Goal: Task Accomplishment & Management: Manage account settings

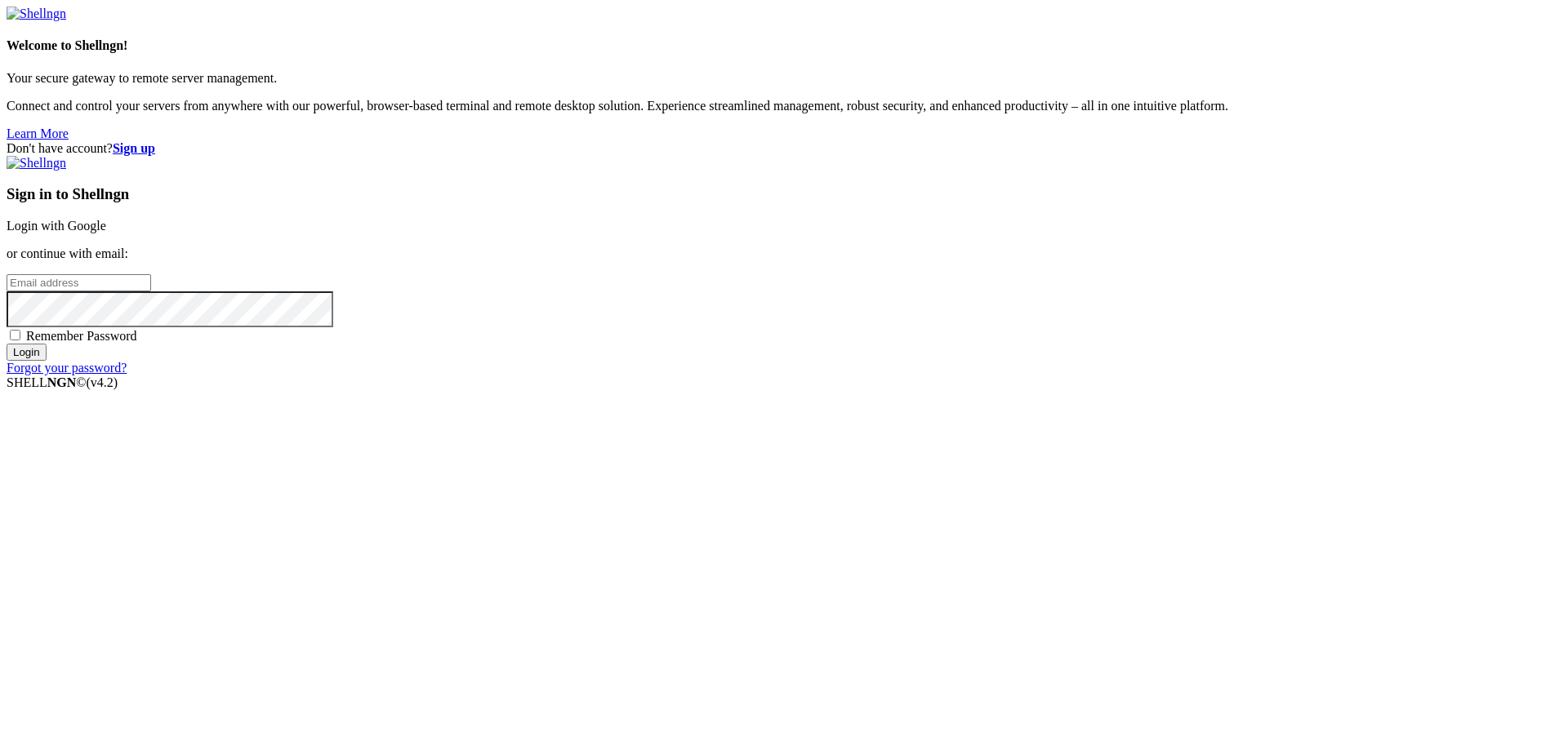
type input "[EMAIL_ADDRESS][DOMAIN_NAME]"
click at [47, 361] on input "Login" at bounding box center [27, 352] width 40 height 17
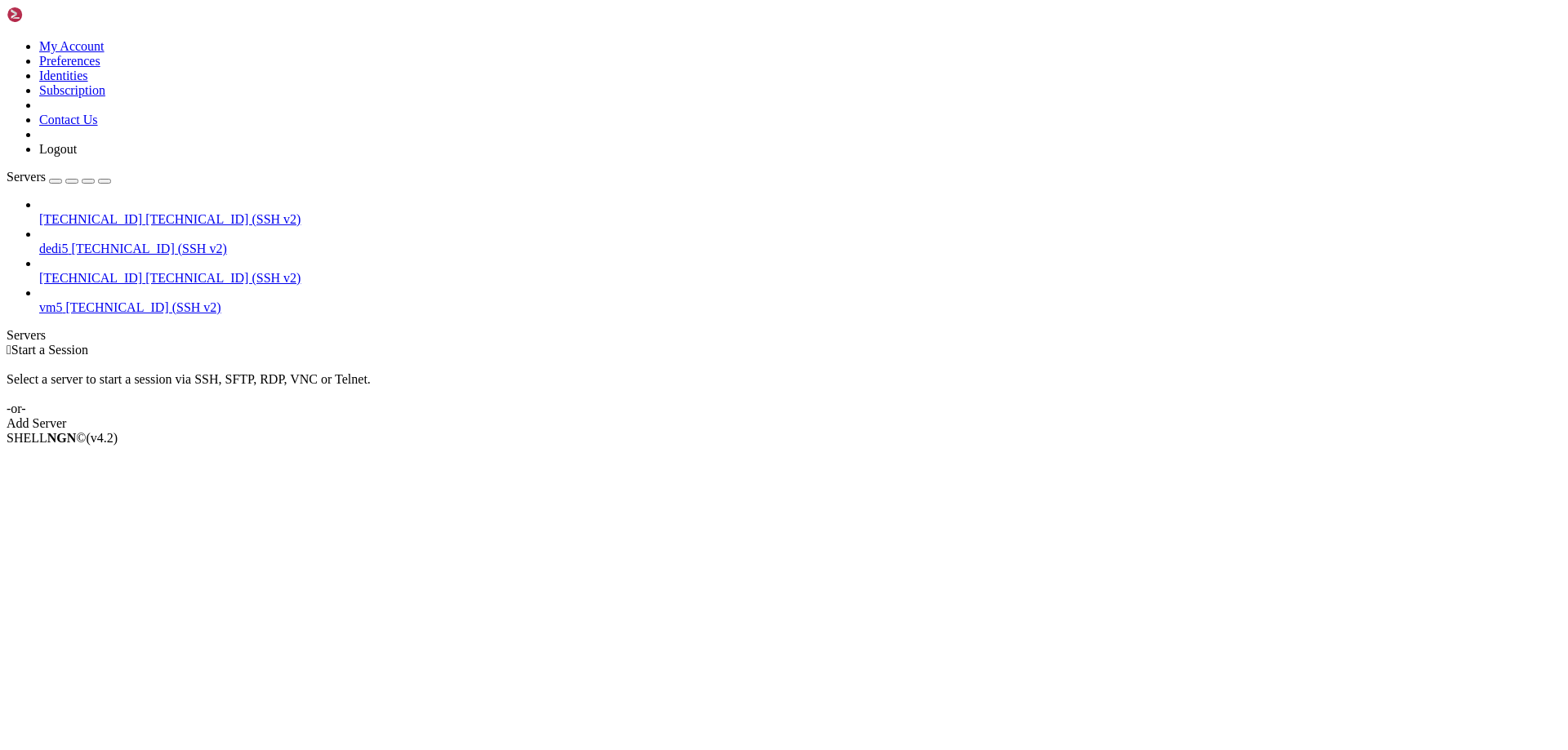
click at [887, 416] on div "Add Server" at bounding box center [784, 423] width 1554 height 15
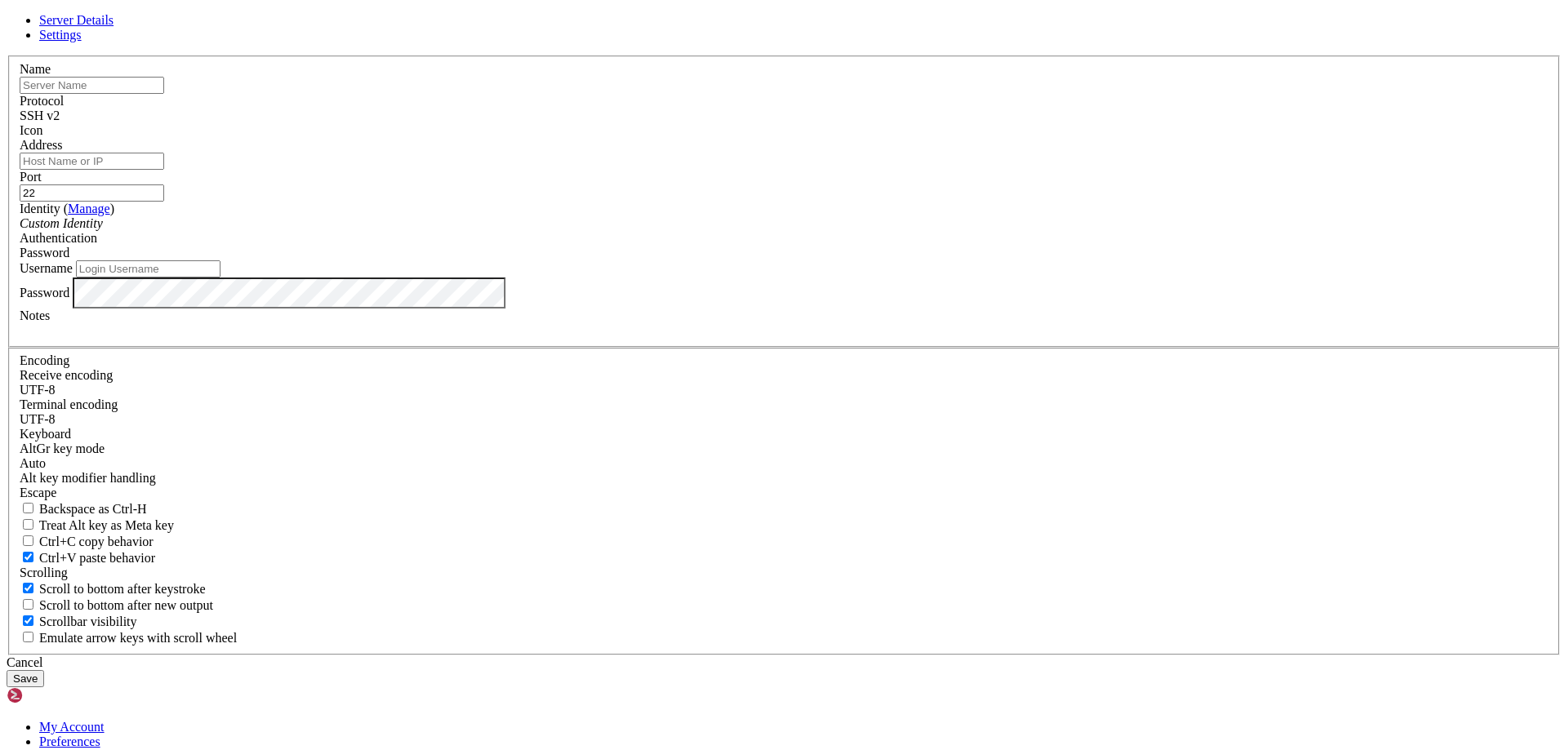
type input "[EMAIL_ADDRESS][DOMAIN_NAME]"
type input "mjYrN2XhxC2HXT6G"
click at [502, 457] on div "Server Details Settings Name mjYrN2XhxC2HXT6G Protocol SSH v2 Icon" at bounding box center [784, 350] width 1554 height 674
drag, startPoint x: 726, startPoint y: 406, endPoint x: 514, endPoint y: 407, distance: 212.0
click at [514, 407] on div "Server Details Settings Name mjYrN2XhxC2HXT6G Protocol SSH v2 Icon" at bounding box center [784, 350] width 1554 height 674
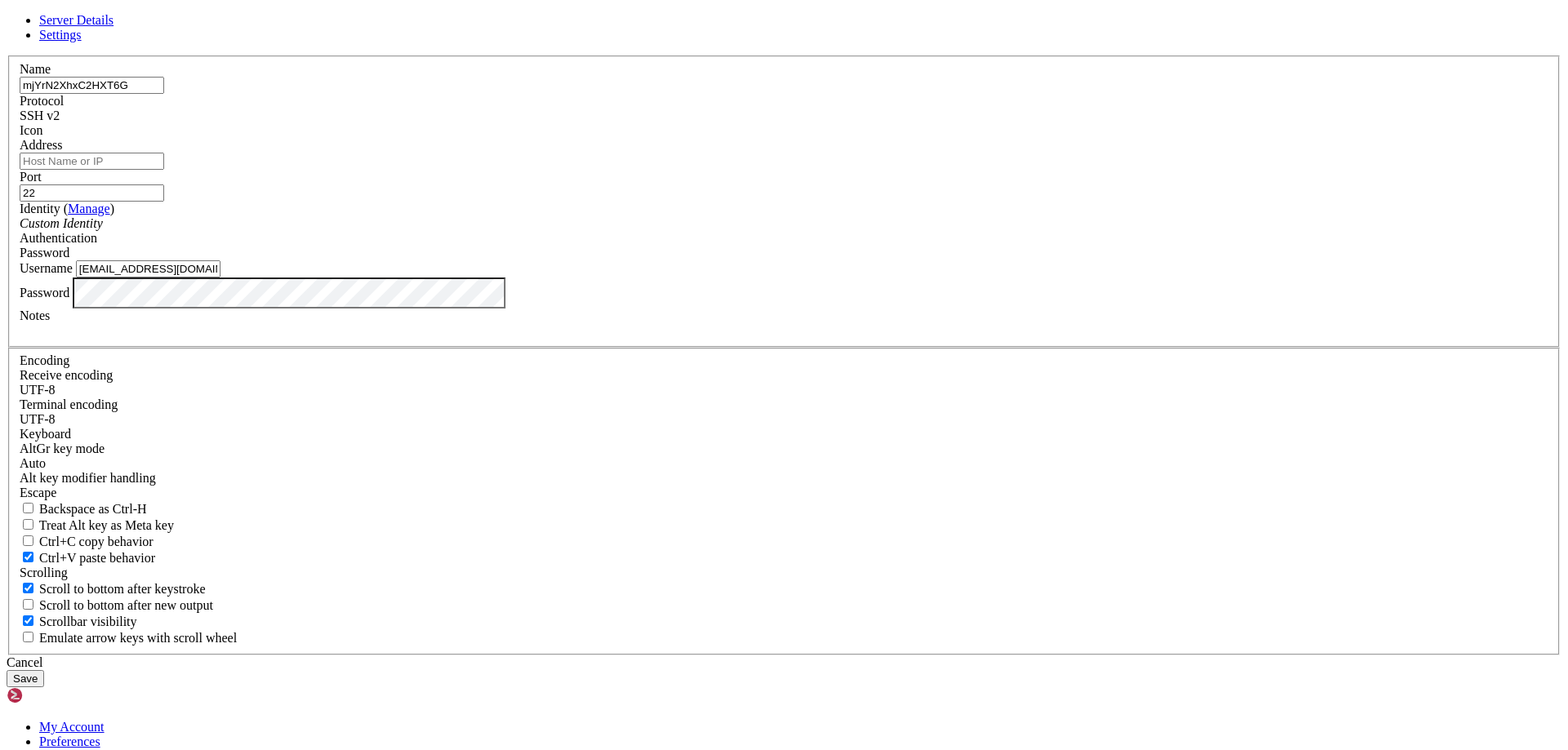
click at [165, 170] on input "Address" at bounding box center [92, 161] width 145 height 17
paste input "[DOMAIN_NAME]"
type input "[DOMAIN_NAME]"
drag, startPoint x: 712, startPoint y: 227, endPoint x: 493, endPoint y: 209, distance: 219.7
click at [493, 209] on div "Server Details Settings Name mjYrN2XhxC2HXT6G Protocol SSH v2 Icon" at bounding box center [784, 350] width 1554 height 674
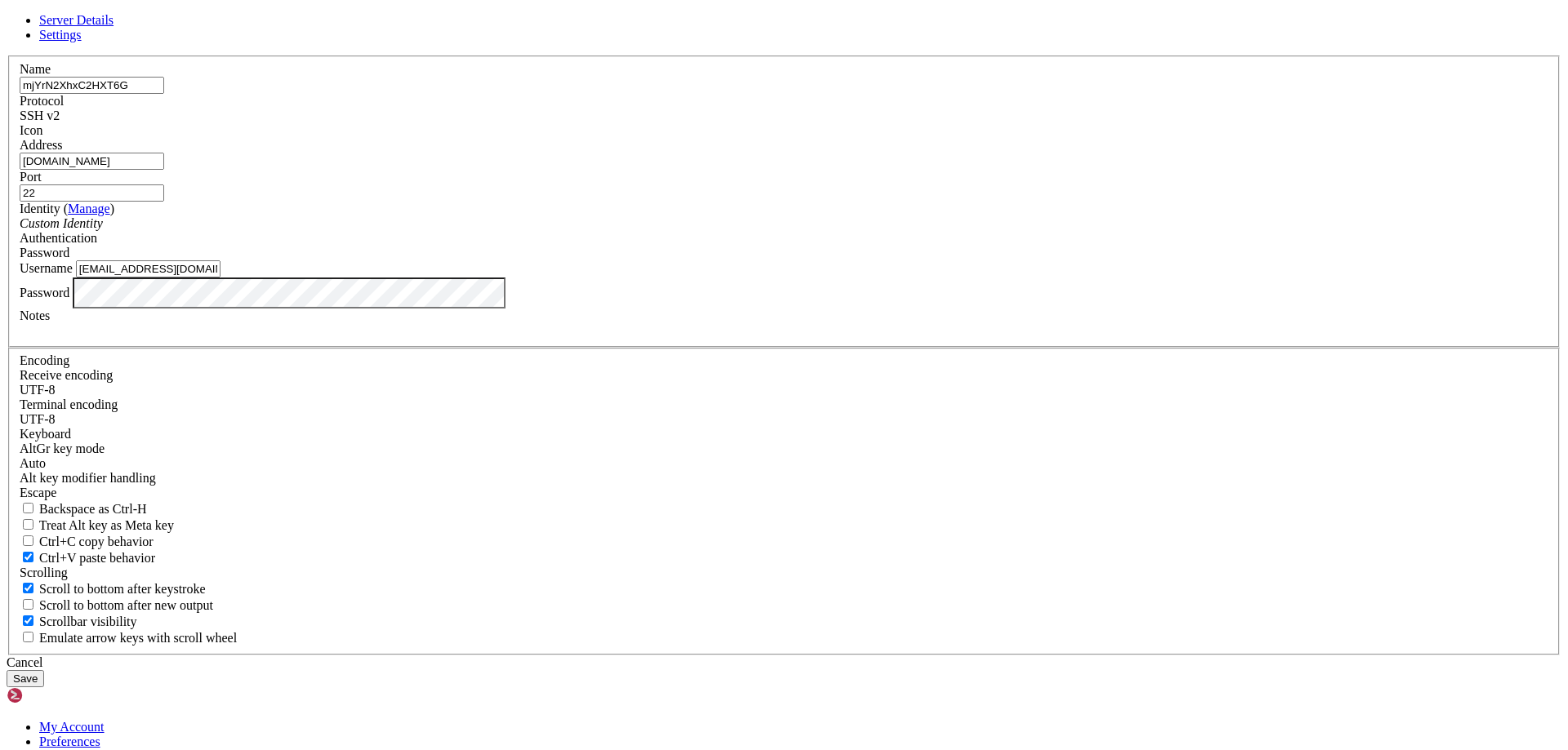
drag, startPoint x: 717, startPoint y: 407, endPoint x: 546, endPoint y: 400, distance: 171.1
click at [546, 400] on div "Name mjYrN2XhxC2HXT6G Protocol SSH v2 Icon Address [DOMAIN_NAME] Port 22" at bounding box center [784, 356] width 1554 height 600
paste input "u354872"
type input "u354872"
drag, startPoint x: 692, startPoint y: 227, endPoint x: 537, endPoint y: 217, distance: 155.3
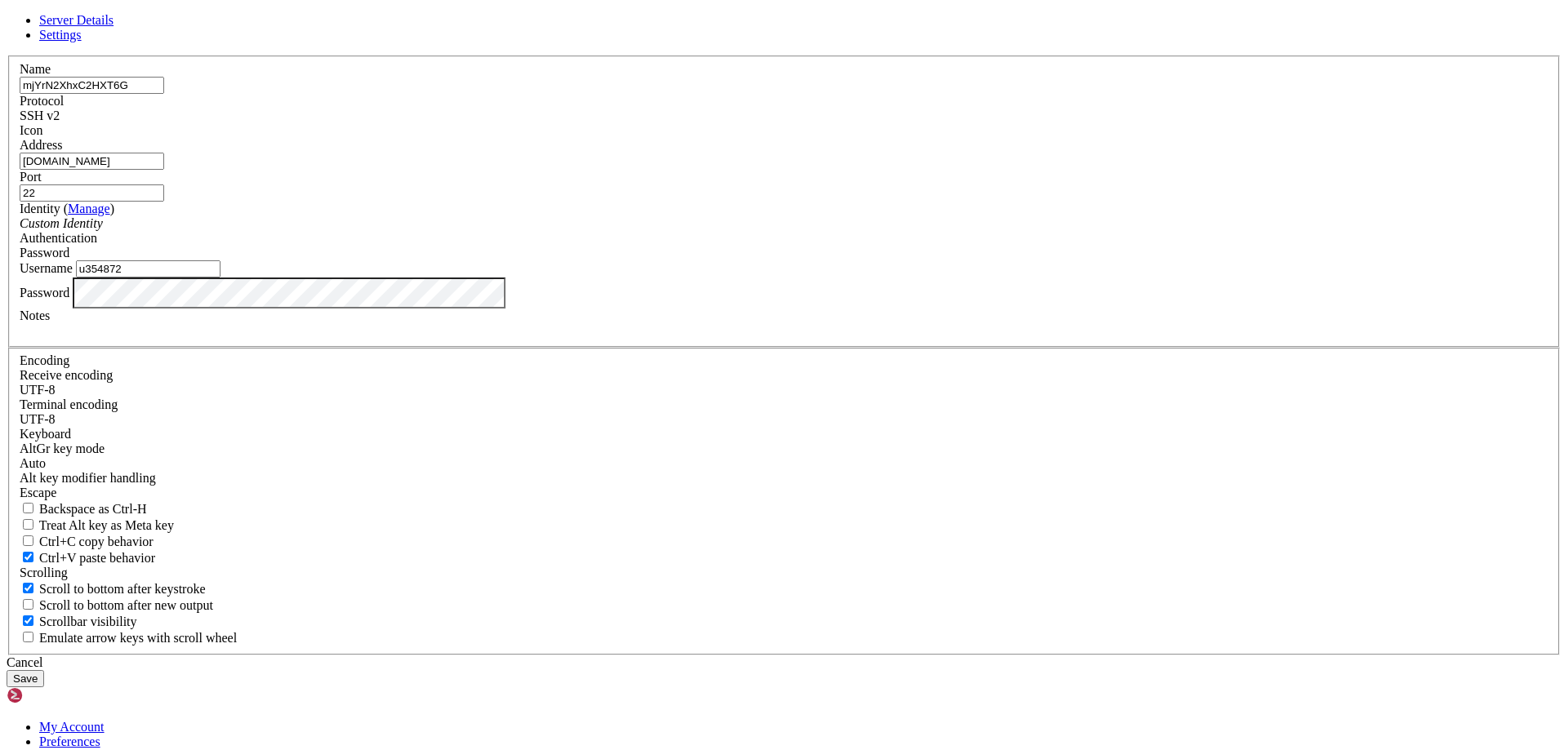
click at [537, 217] on div "Server Details Settings Name mjYrN2XhxC2HXT6G Protocol SSH v2 Icon" at bounding box center [784, 350] width 1554 height 674
type input "storage"
click at [44, 670] on button "Save" at bounding box center [26, 678] width 38 height 17
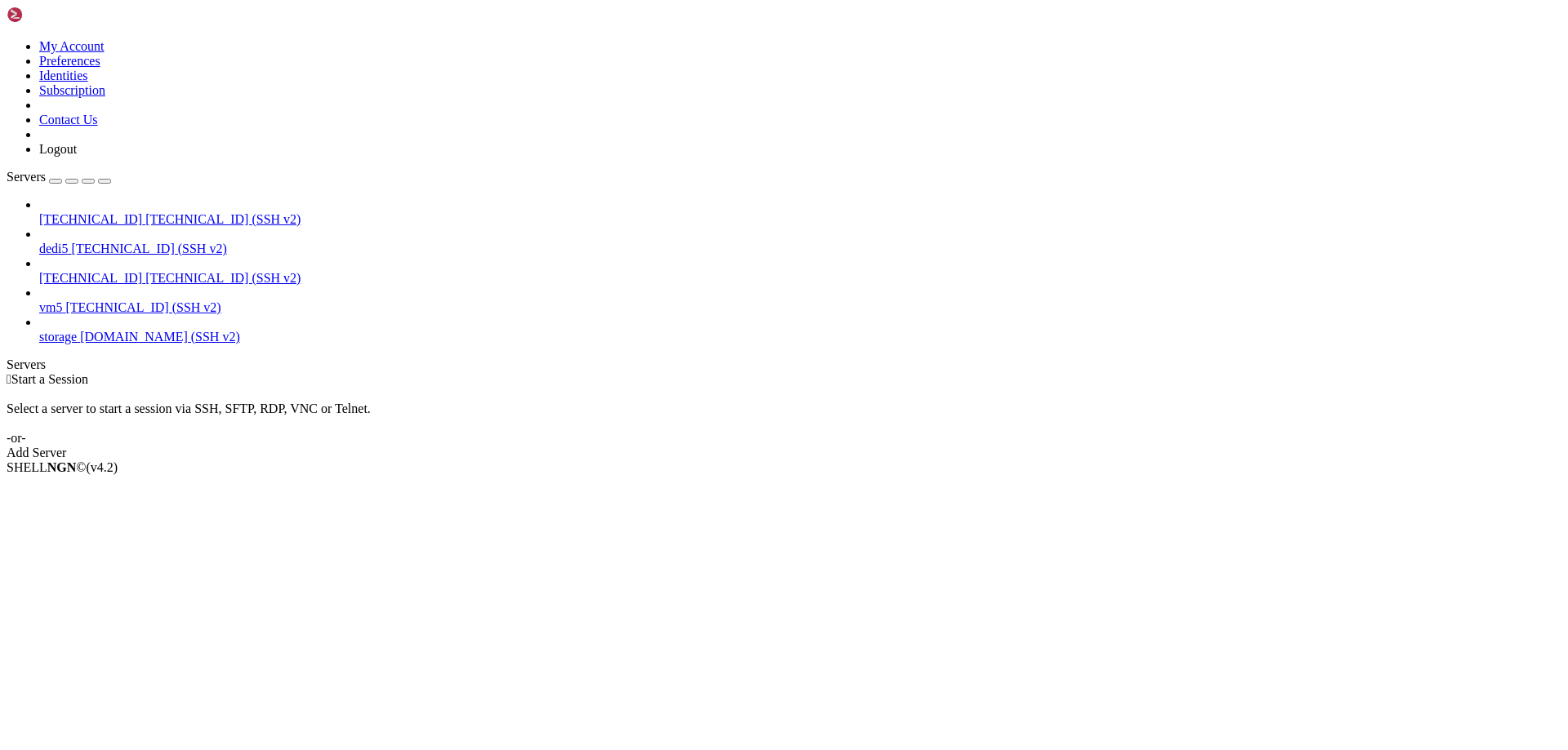
click at [677, 372] on div " Start a Session Select a server to start a session via SSH, SFTP, RDP, VNC or…" at bounding box center [784, 416] width 1554 height 88
click at [80, 330] on span "[DOMAIN_NAME] (SSH v2)" at bounding box center [160, 337] width 160 height 14
click at [106, 330] on span "[DOMAIN_NAME] (SSH v2)" at bounding box center [160, 337] width 160 height 14
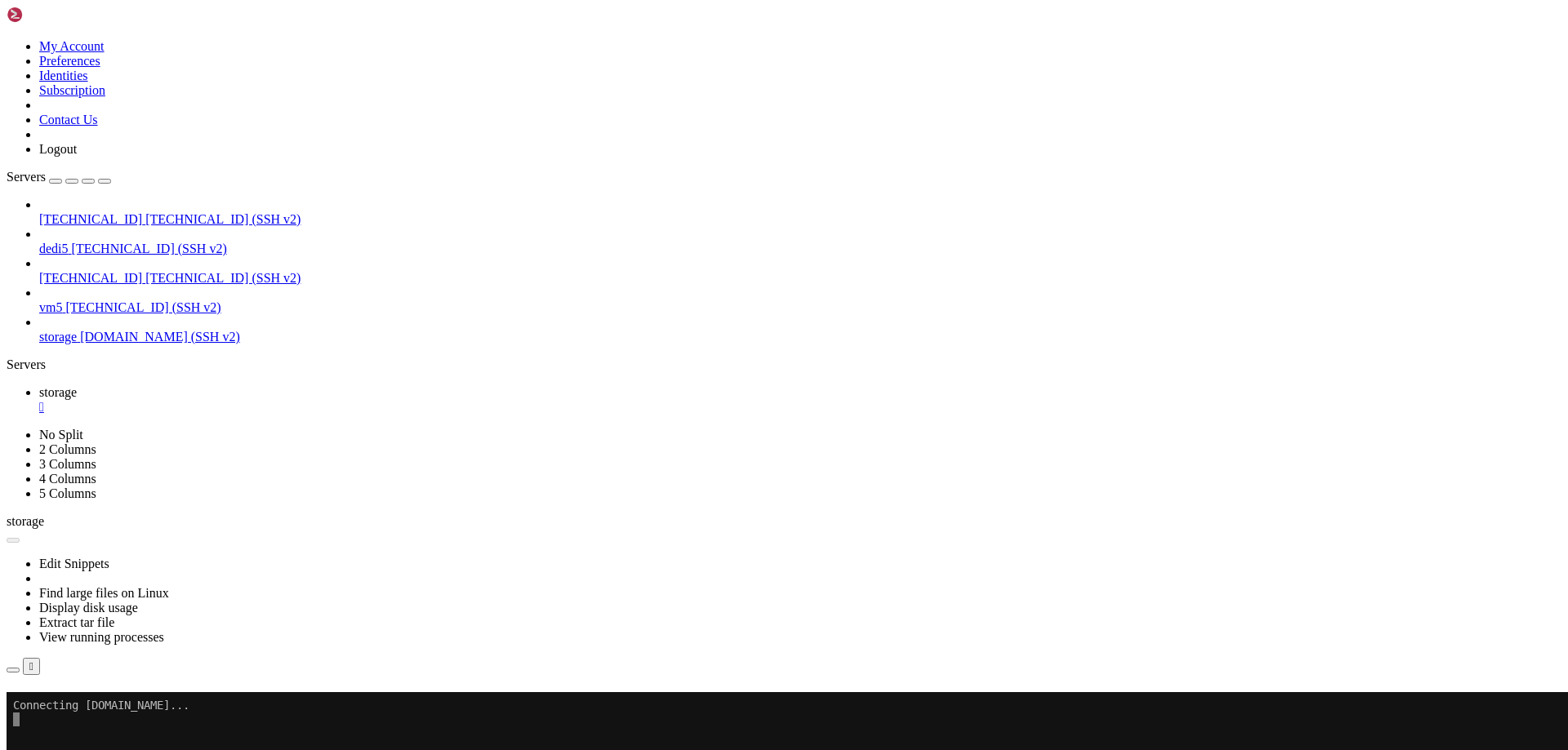
click at [62, 707] on link "Subscribe" at bounding box center [35, 714] width 56 height 14
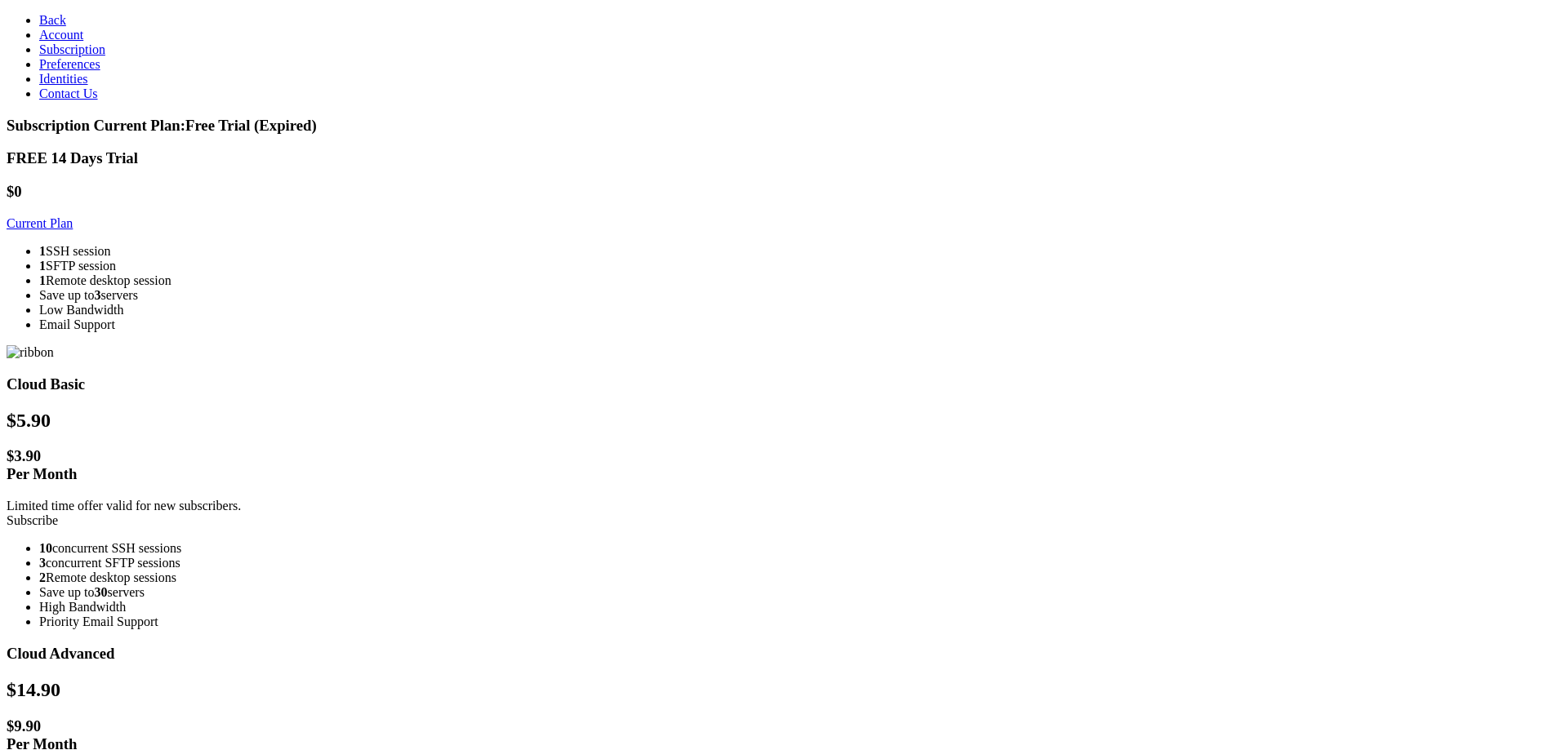
click at [73, 221] on link "Current Plan" at bounding box center [40, 223] width 66 height 14
click at [43, 24] on span "Back" at bounding box center [52, 20] width 27 height 14
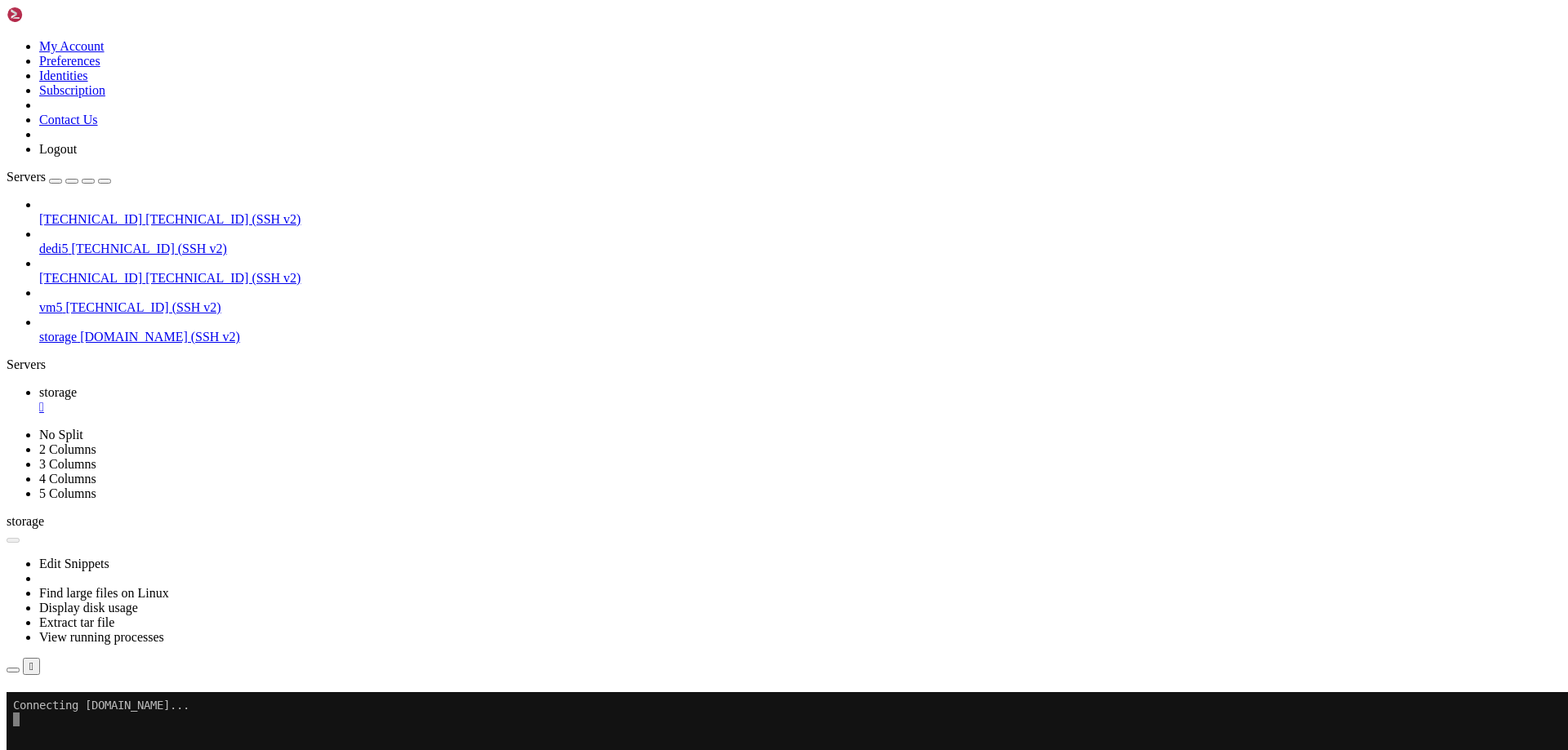
click at [7, 428] on icon at bounding box center [7, 428] width 0 height 0
click at [7, 39] on icon at bounding box center [7, 39] width 0 height 0
click at [77, 156] on link "Logout" at bounding box center [58, 149] width 38 height 14
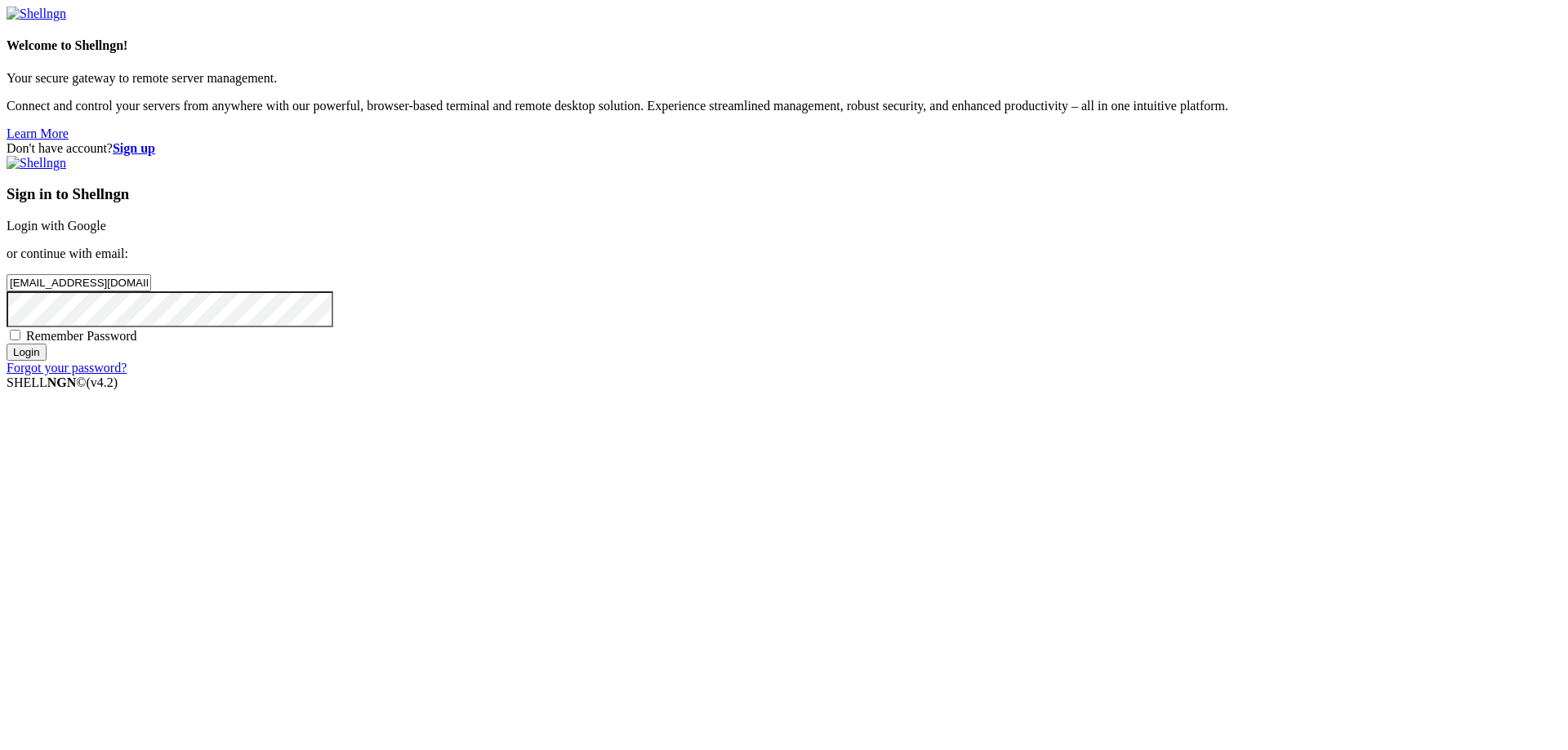
click at [106, 232] on link "Login with Google" at bounding box center [57, 225] width 100 height 14
click at [151, 291] on input "[EMAIL_ADDRESS][DOMAIN_NAME]" at bounding box center [79, 282] width 145 height 17
type input "[EMAIL_ADDRESS][DOMAIN_NAME]"
click at [7, 358] on input "Login" at bounding box center [27, 366] width 40 height 17
type input "[EMAIL_ADDRESS][DOMAIN_NAME]"
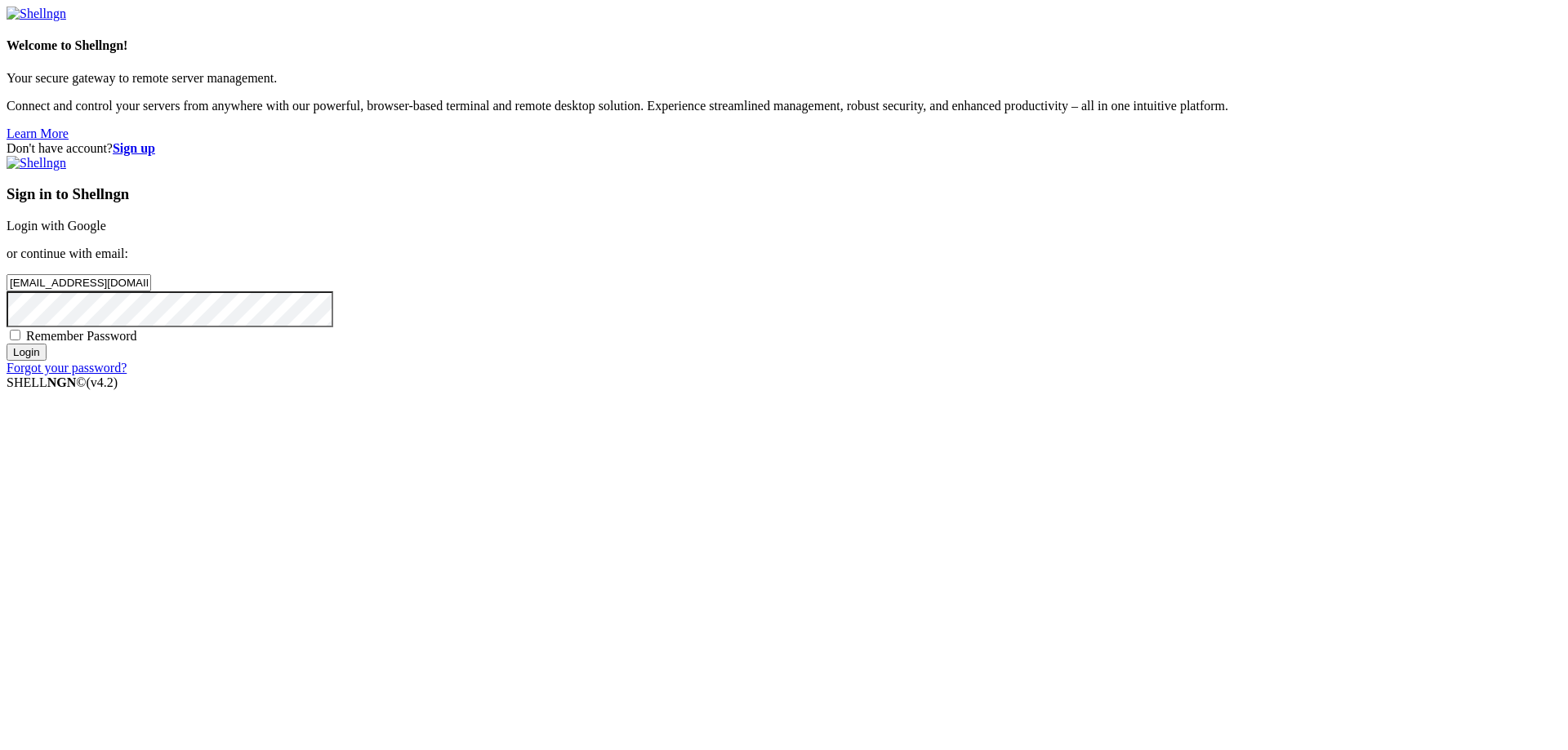
click at [156, 142] on strong "Sign up" at bounding box center [134, 149] width 43 height 14
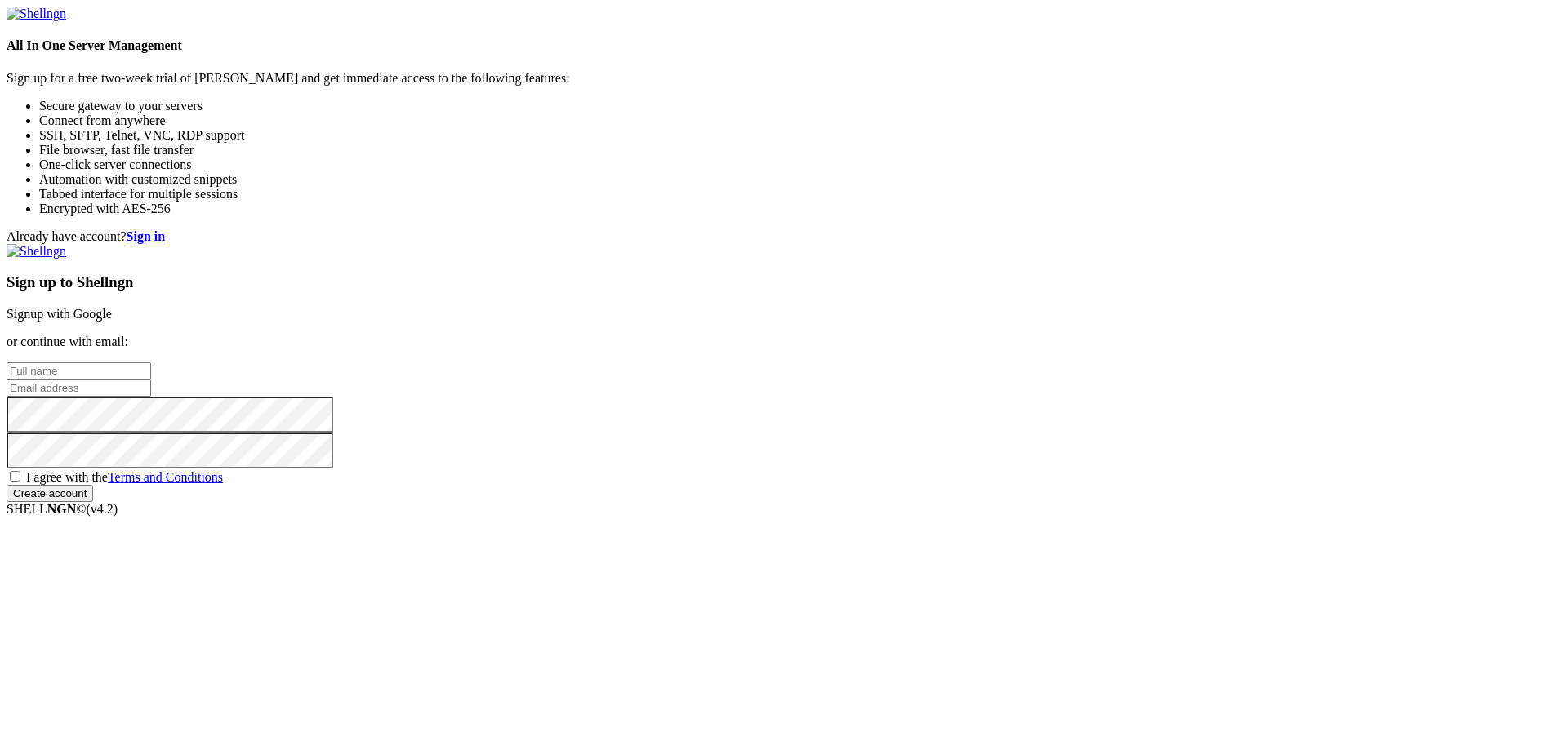
click at [151, 362] on input "text" at bounding box center [79, 370] width 145 height 17
type input "Panagiotis"
type input "[EMAIL_ADDRESS][DOMAIN_NAME]"
click at [222, 484] on span "I agree with the Terms and Conditions" at bounding box center [124, 477] width 196 height 14
click at [20, 482] on input "I agree with the Terms and Conditions" at bounding box center [15, 476] width 11 height 11
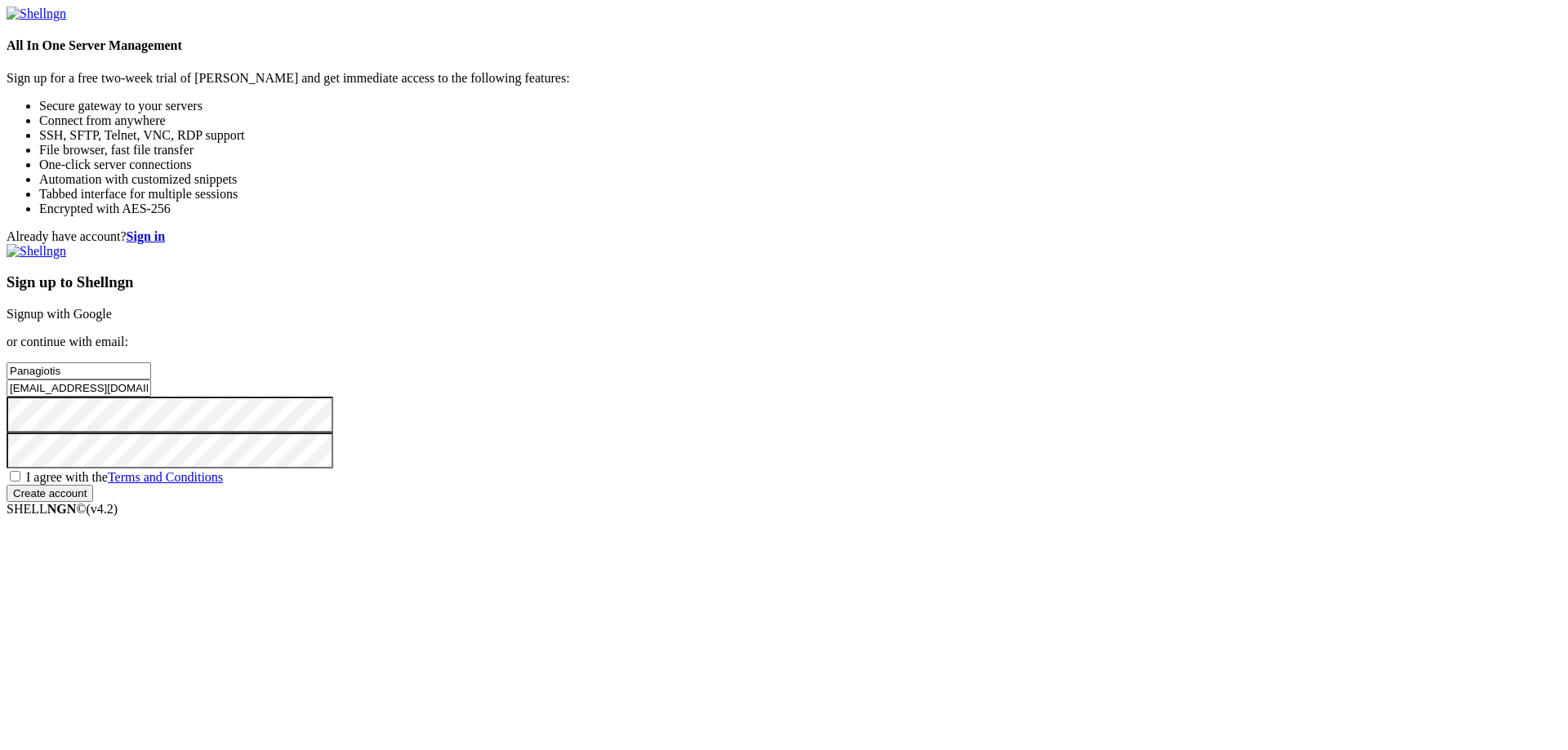
checkbox input "true"
click at [93, 502] on input "Create account" at bounding box center [50, 493] width 87 height 17
